Goal: Task Accomplishment & Management: Manage account settings

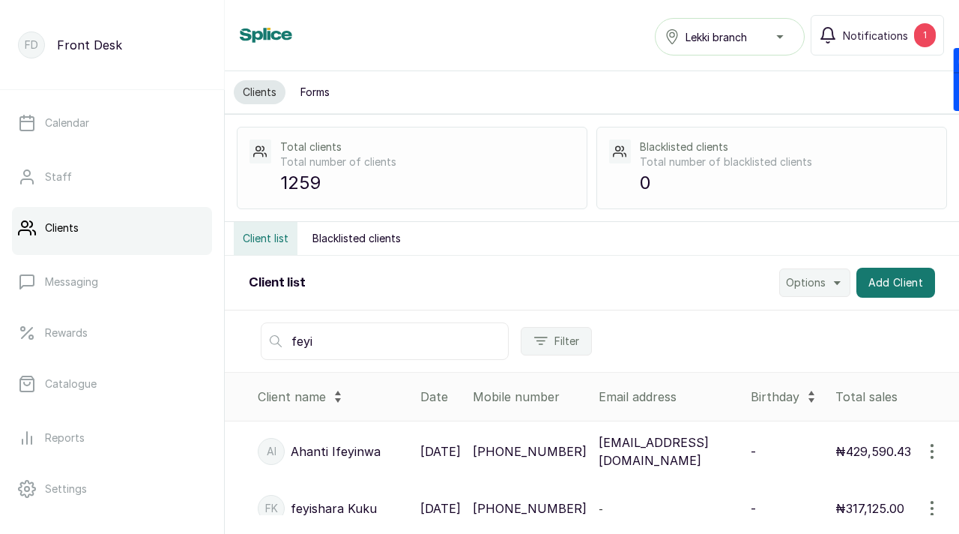
scroll to position [230, 0]
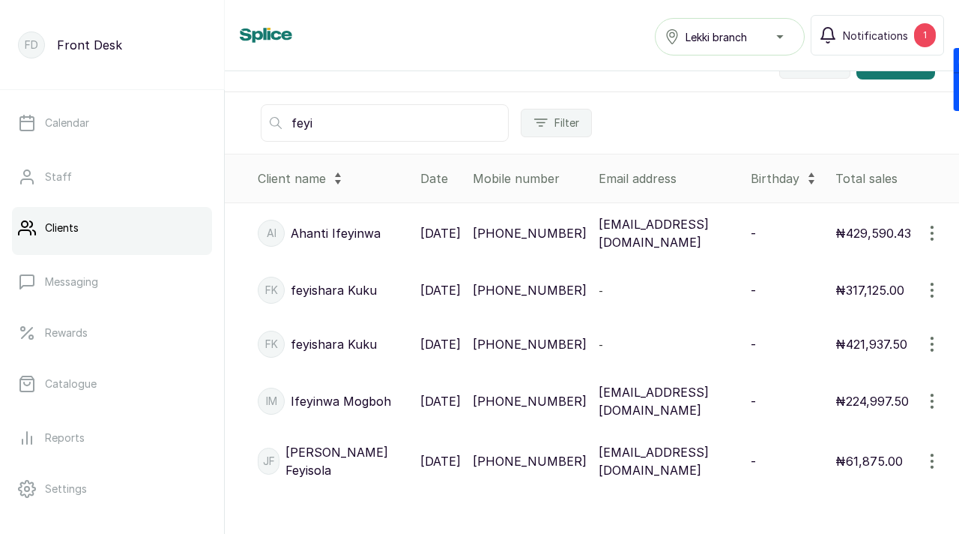
click at [304, 118] on input "feyi" at bounding box center [385, 122] width 248 height 37
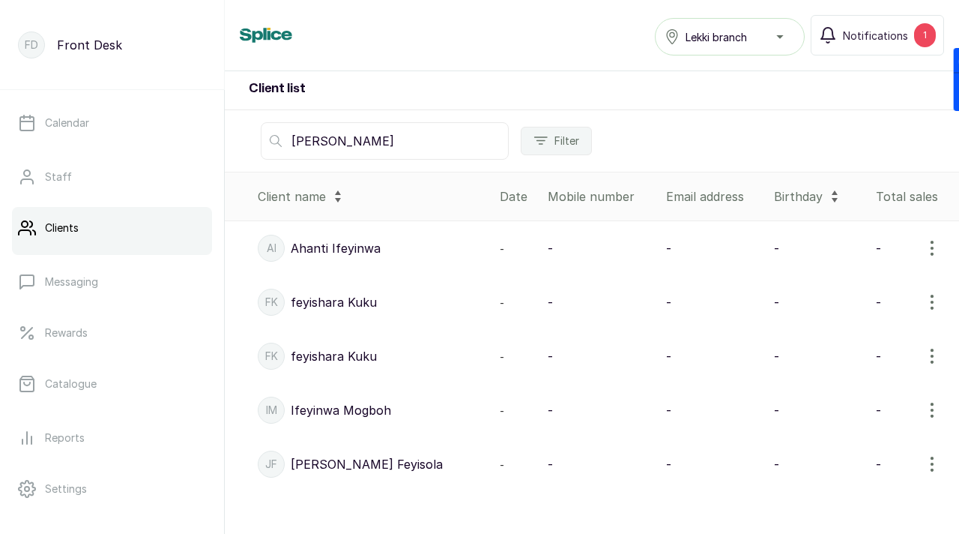
scroll to position [188, 0]
type input "sandra"
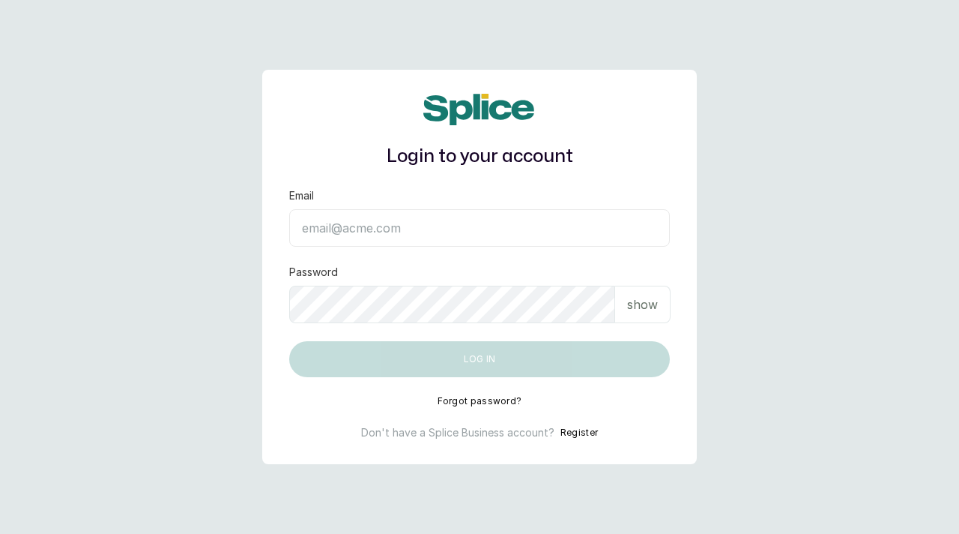
click at [354, 230] on input "Email" at bounding box center [479, 227] width 381 height 37
paste input "[EMAIL_ADDRESS][DOMAIN_NAME] sAnalyticsMed2612?"
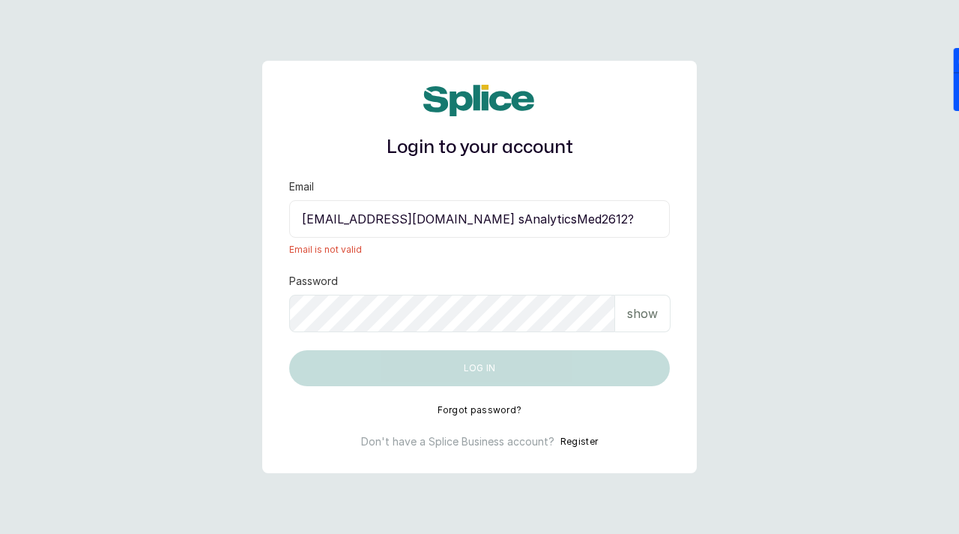
drag, startPoint x: 530, startPoint y: 222, endPoint x: 642, endPoint y: 213, distance: 112.8
click at [642, 213] on input "[EMAIL_ADDRESS][DOMAIN_NAME] sAnalyticsMed2612?" at bounding box center [479, 218] width 381 height 37
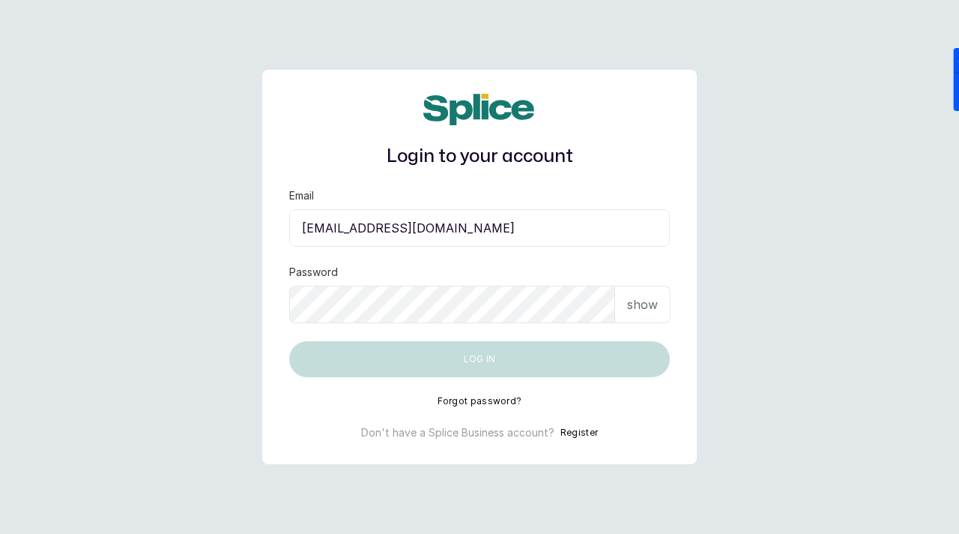
type input "[EMAIL_ADDRESS][DOMAIN_NAME]"
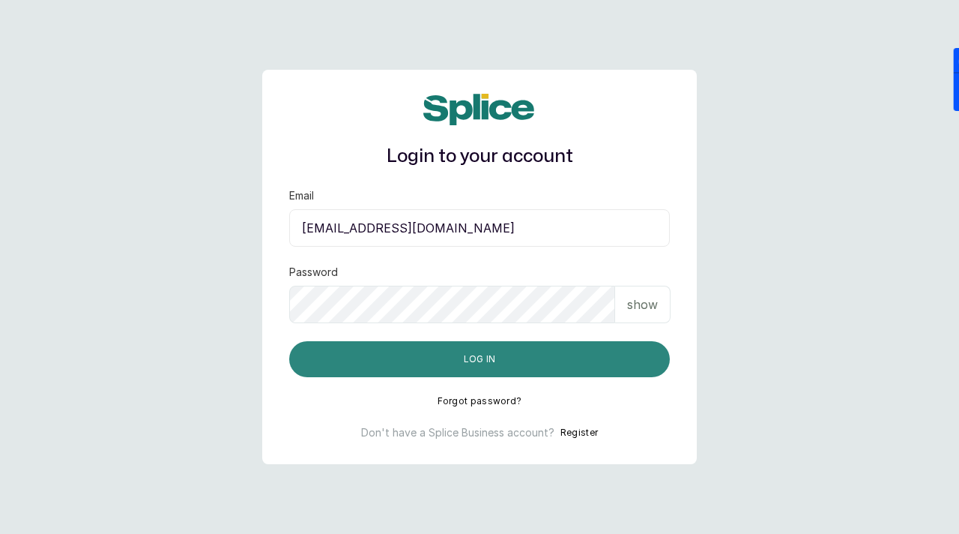
click at [471, 362] on button "Log in" at bounding box center [479, 359] width 381 height 36
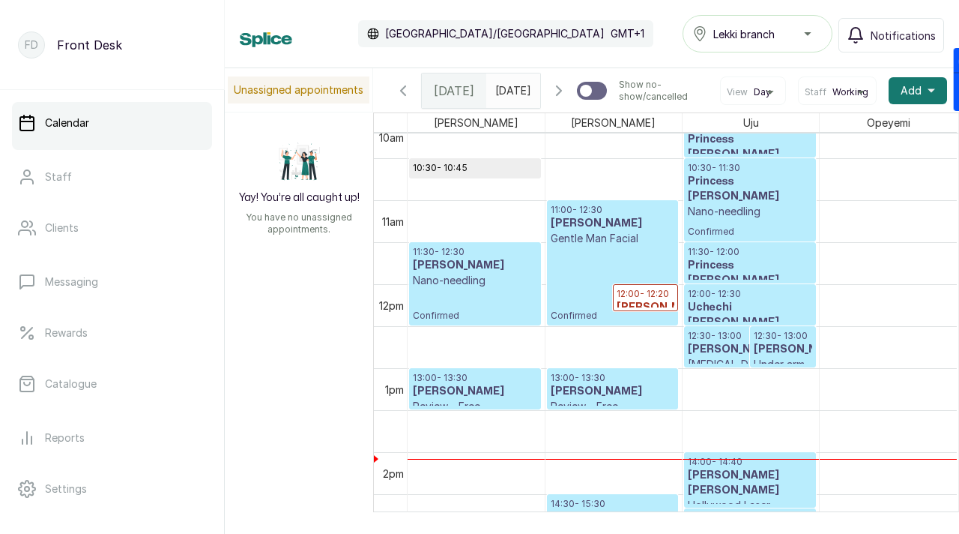
scroll to position [918, 0]
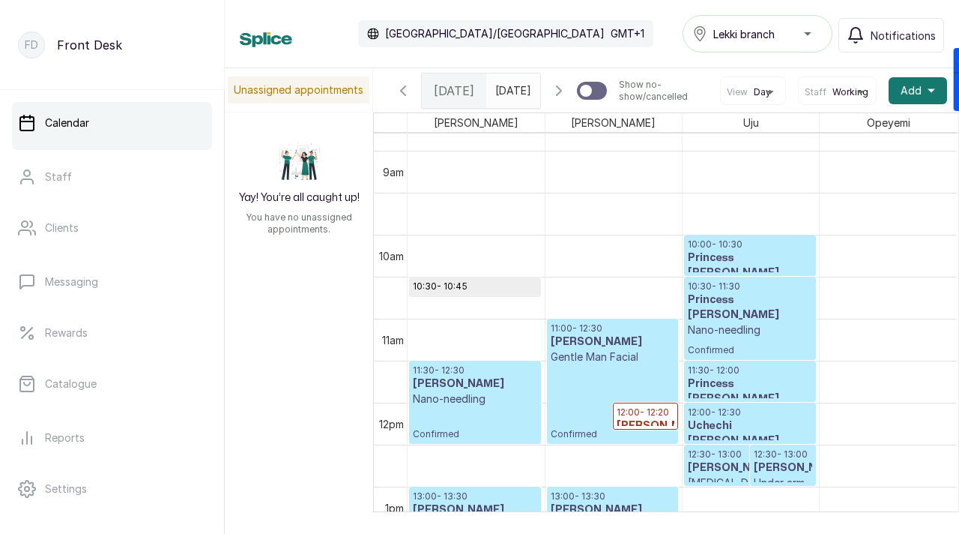
click at [493, 292] on p "10:30 - 10:45" at bounding box center [475, 286] width 124 height 12
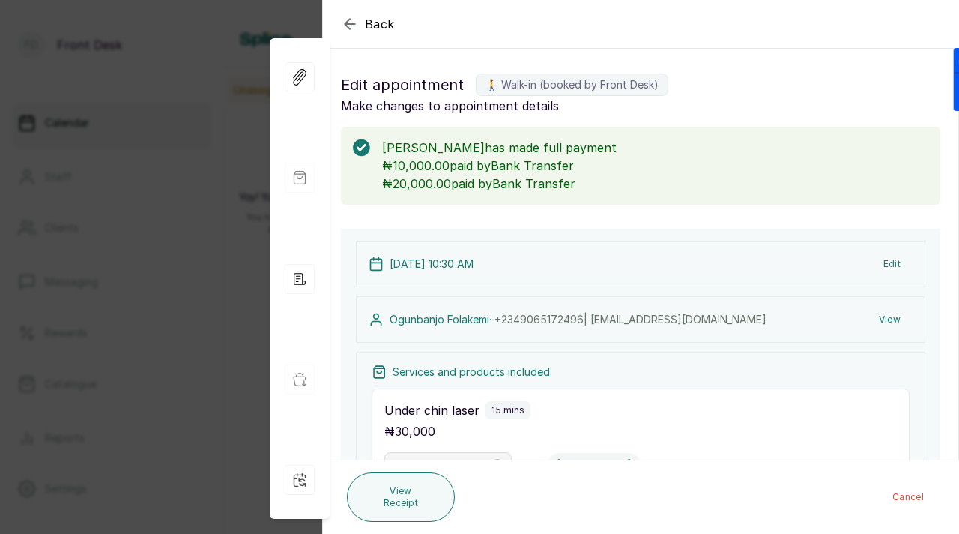
click at [350, 24] on icon "button" at bounding box center [350, 24] width 10 height 10
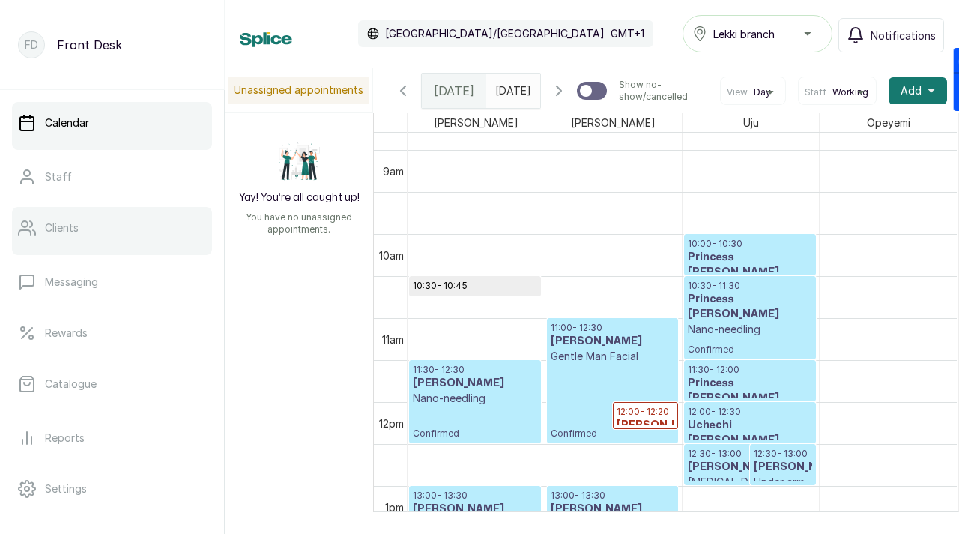
click at [91, 243] on link "Clients" at bounding box center [112, 228] width 200 height 42
